Goal: Information Seeking & Learning: Learn about a topic

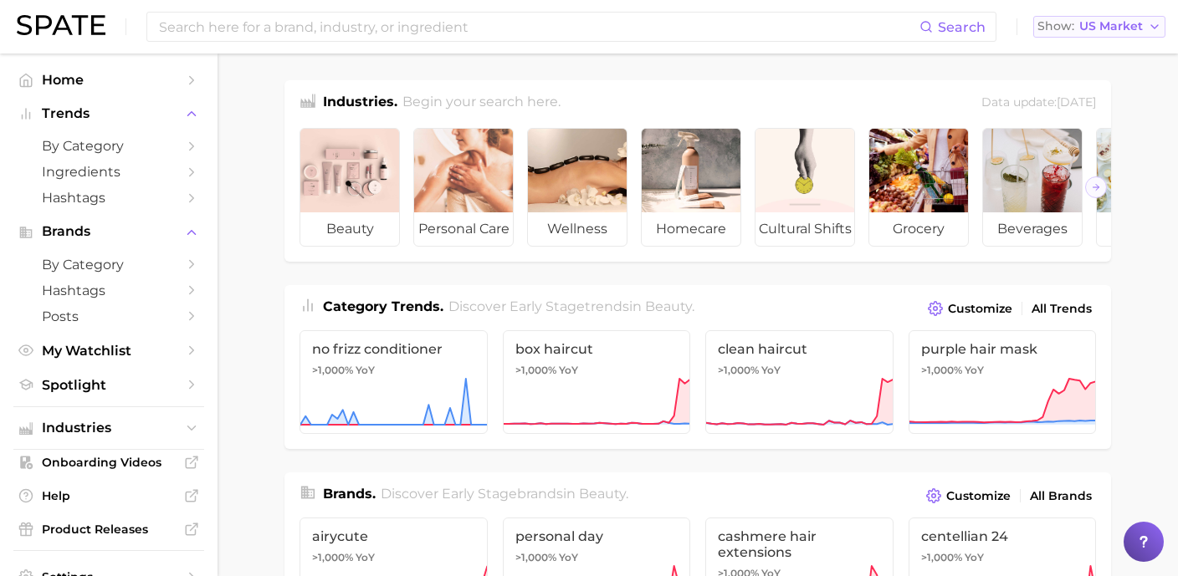
click at [1088, 27] on span "US Market" at bounding box center [1111, 26] width 64 height 9
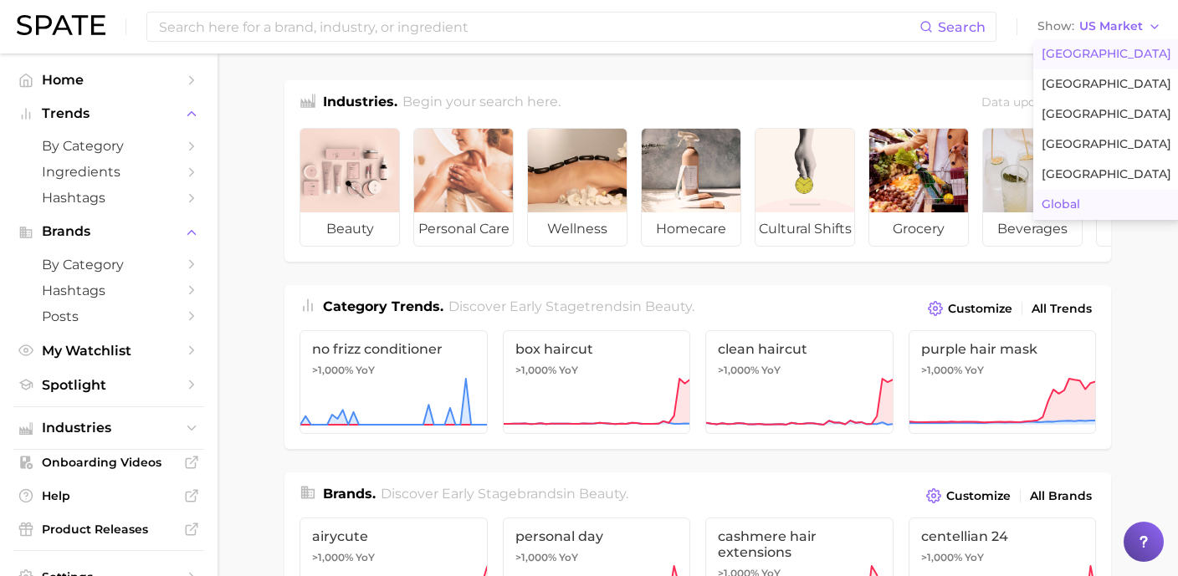
click at [1075, 200] on span "Global" at bounding box center [1060, 204] width 38 height 14
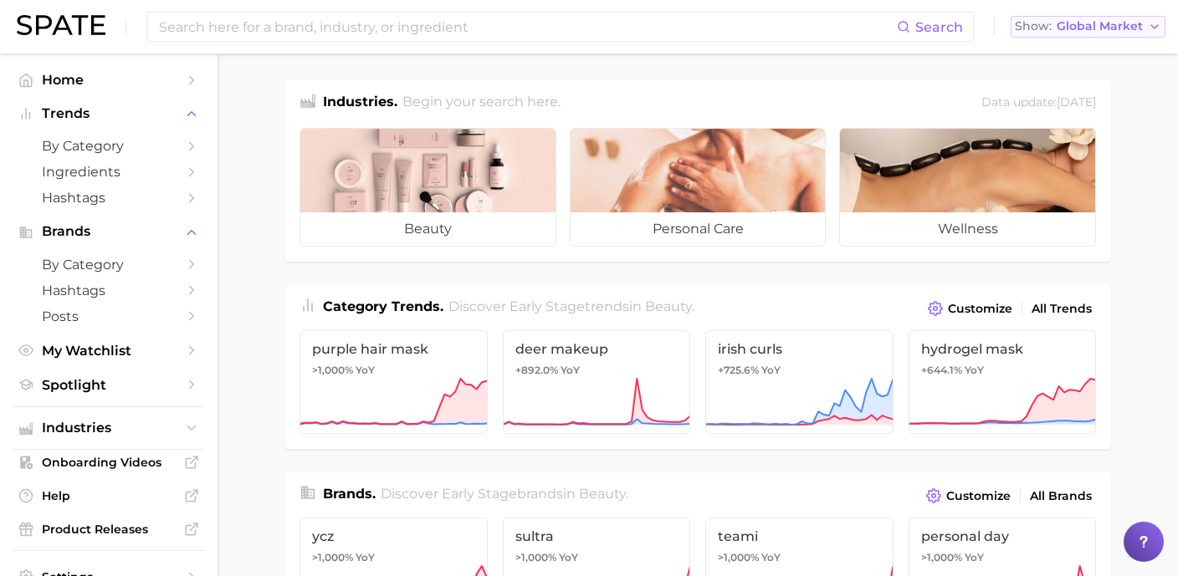
click at [1078, 28] on span "Global Market" at bounding box center [1100, 26] width 86 height 9
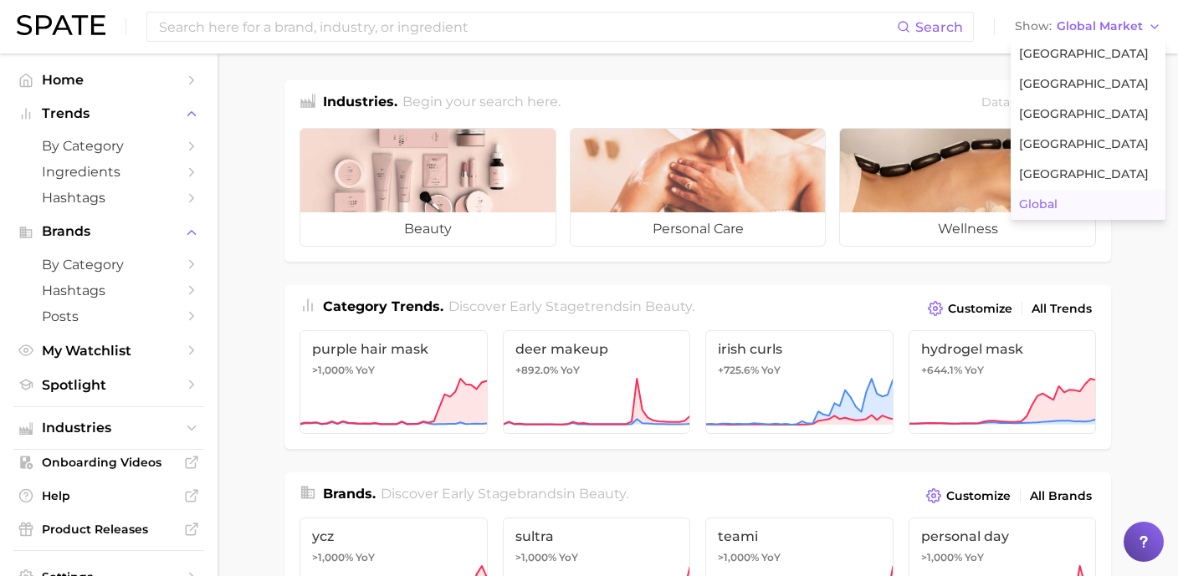
click at [1050, 208] on span "Global" at bounding box center [1038, 204] width 38 height 14
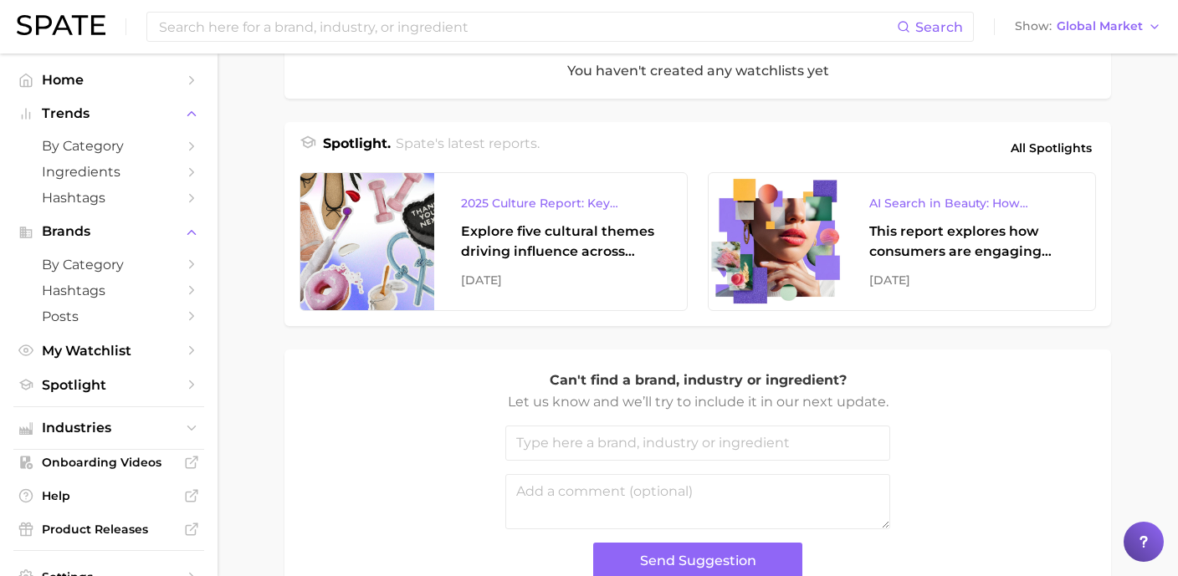
scroll to position [658, 0]
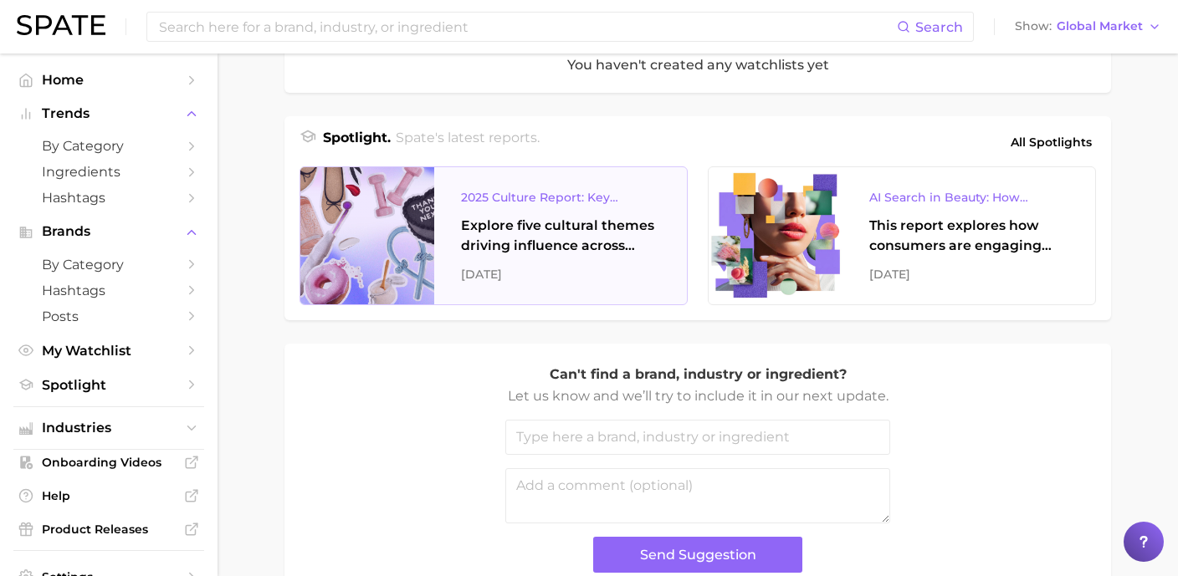
click at [526, 234] on div "Explore five cultural themes driving influence across beauty, food, and pop cul…" at bounding box center [560, 236] width 199 height 40
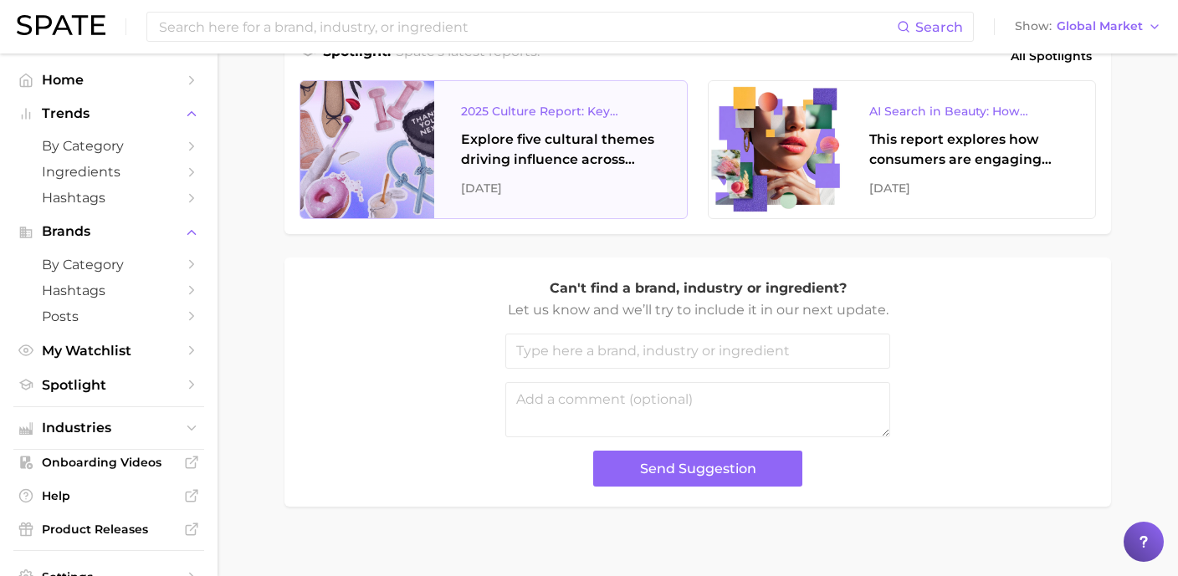
scroll to position [750, 0]
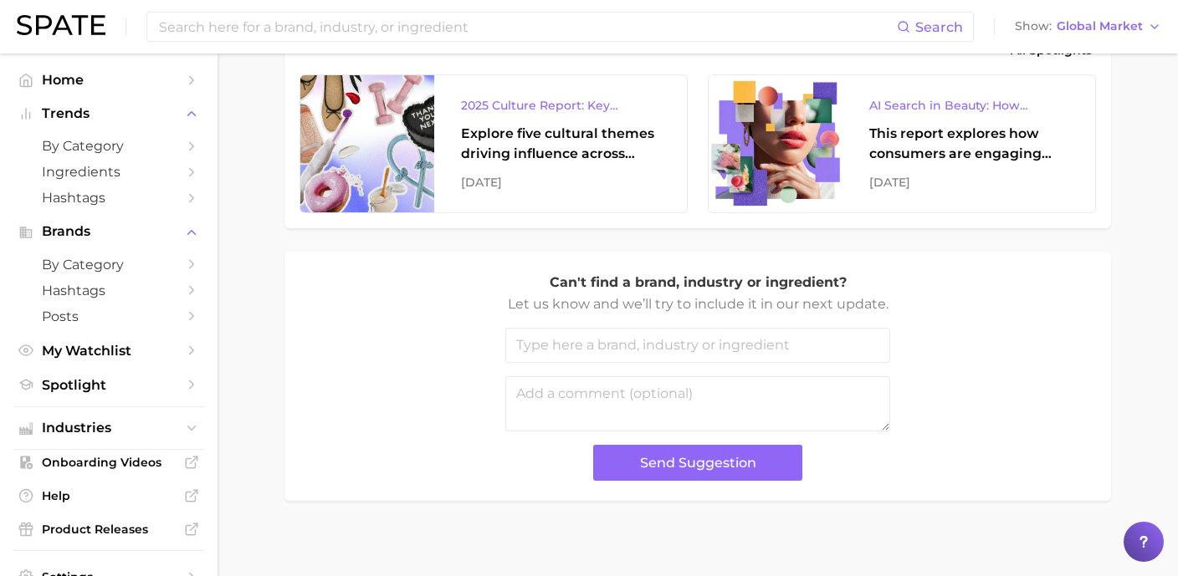
click at [762, 337] on input "text" at bounding box center [697, 345] width 385 height 35
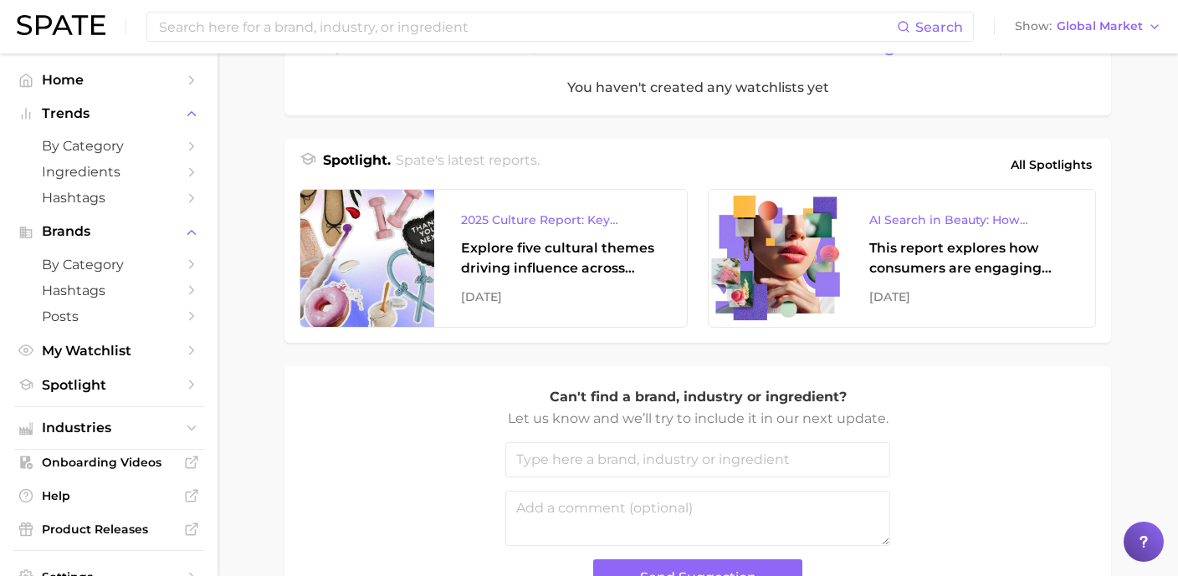
scroll to position [632, 0]
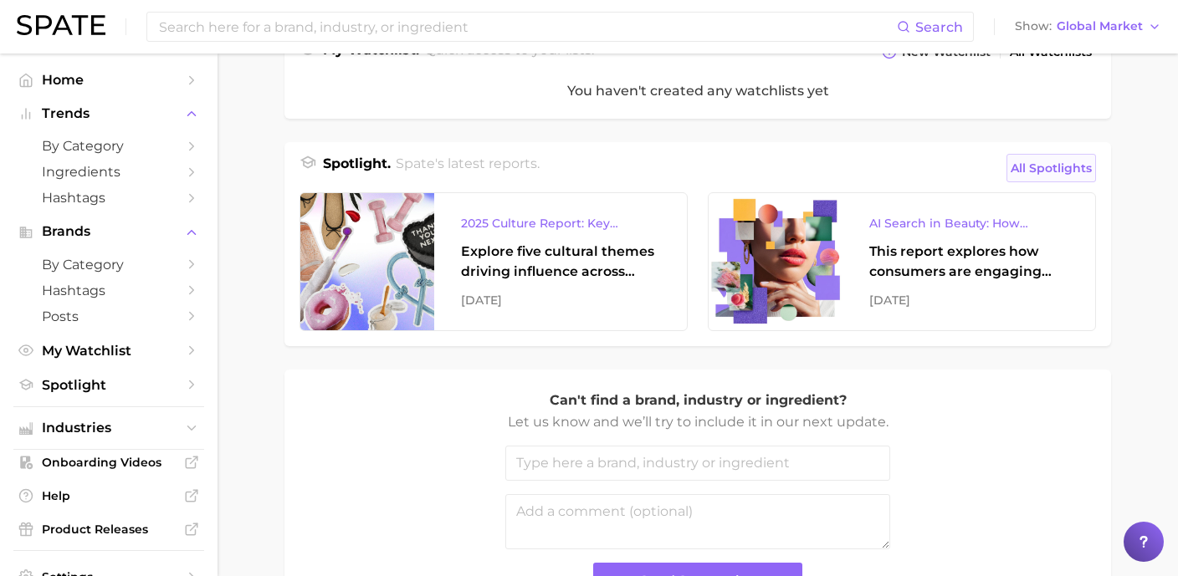
click at [1060, 171] on span "All Spotlights" at bounding box center [1051, 168] width 81 height 20
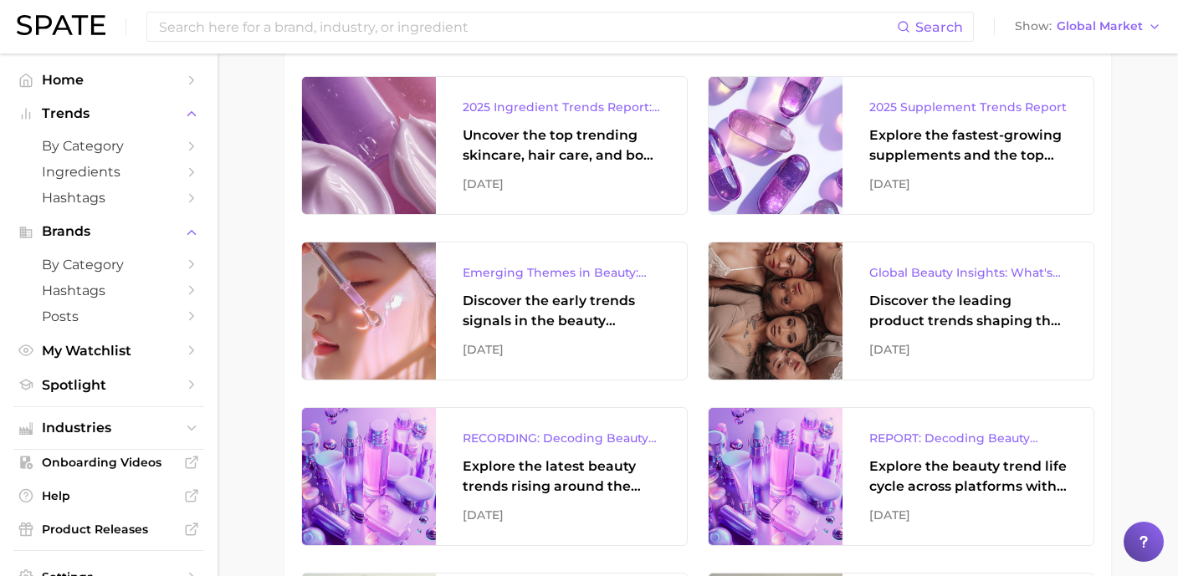
scroll to position [1277, 0]
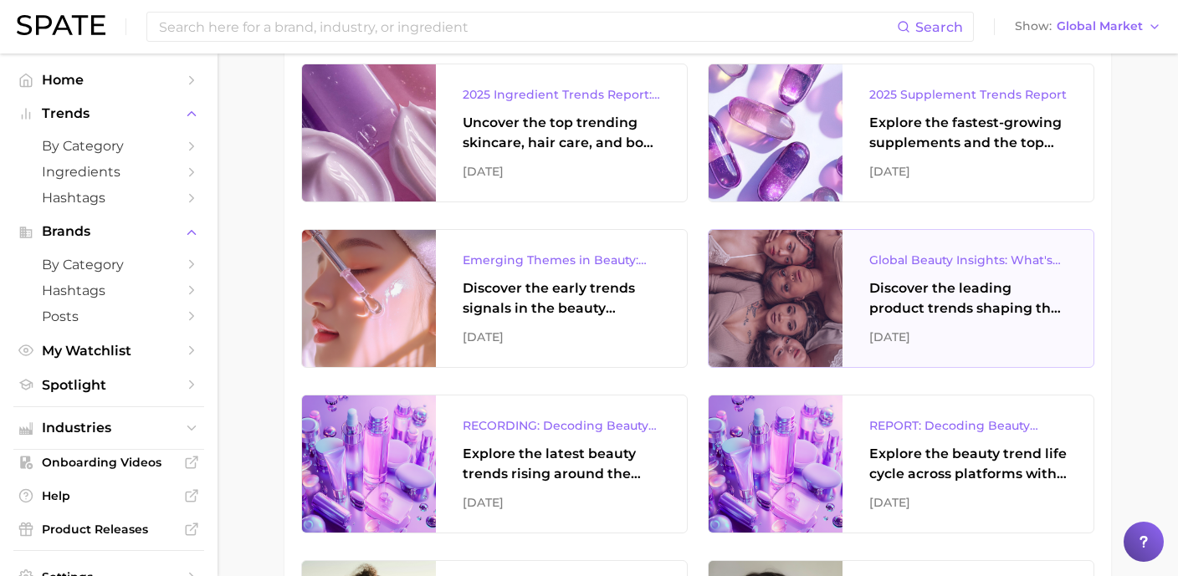
click at [796, 300] on div at bounding box center [776, 298] width 134 height 137
